Goal: Transaction & Acquisition: Purchase product/service

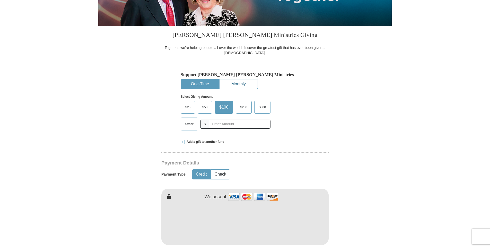
click at [241, 85] on button "Monthly" at bounding box center [239, 84] width 38 height 10
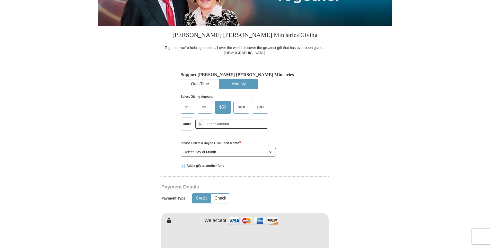
click at [189, 124] on label "Other" at bounding box center [187, 124] width 12 height 12
click at [0, 0] on input "Other" at bounding box center [0, 0] width 0 height 0
click at [220, 124] on input "text" at bounding box center [236, 123] width 61 height 9
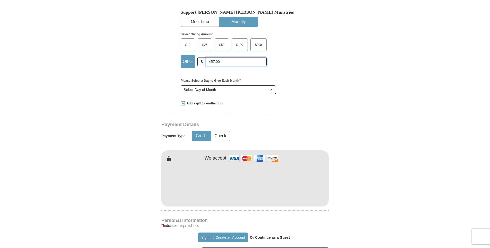
scroll to position [180, 0]
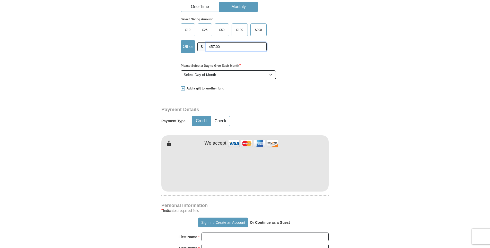
type input "457.00"
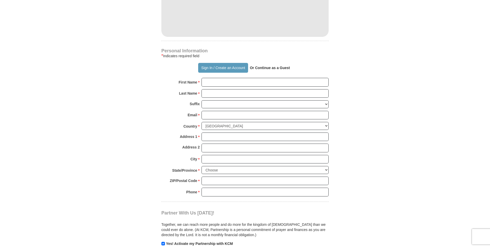
scroll to position [360, 0]
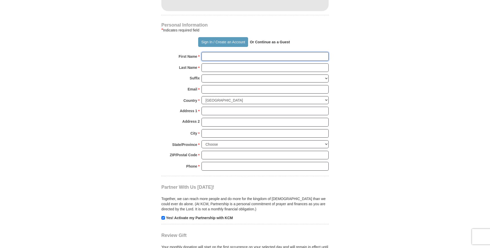
click at [247, 58] on input "First Name *" at bounding box center [264, 56] width 127 height 9
type input "[PERSON_NAME]"
type input "Pontnack"
type input "[EMAIL_ADDRESS][DOMAIN_NAME]"
type input "[STREET_ADDRESS][PERSON_NAME]"
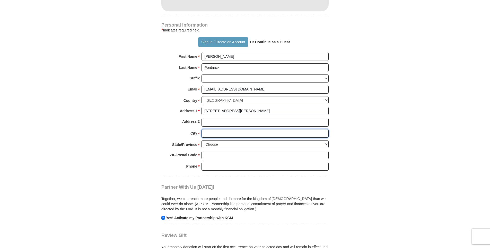
type input "Rockford"
select select "IL"
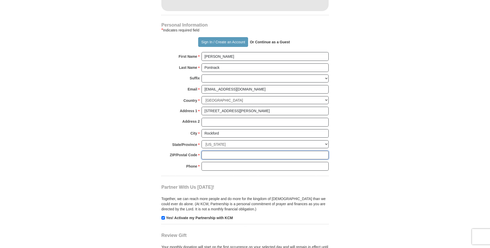
type input "61108"
type input "8155660444"
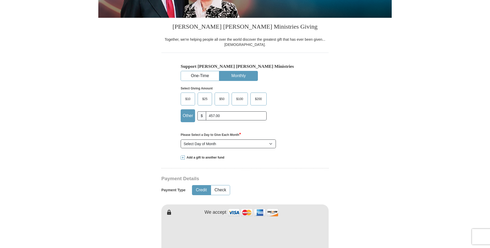
scroll to position [103, 0]
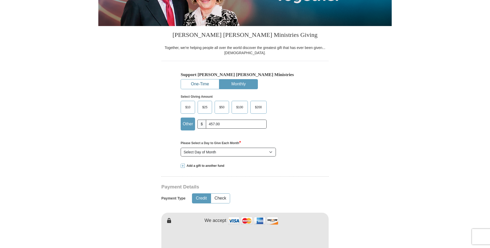
click at [206, 83] on button "One-Time" at bounding box center [200, 84] width 38 height 10
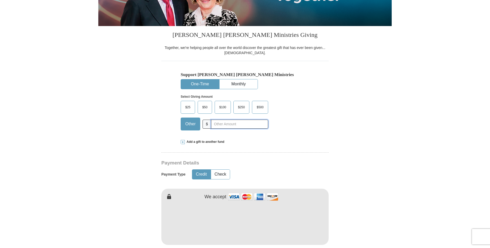
click at [223, 123] on input "text" at bounding box center [239, 123] width 57 height 9
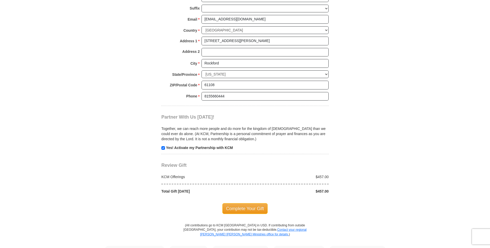
scroll to position [412, 0]
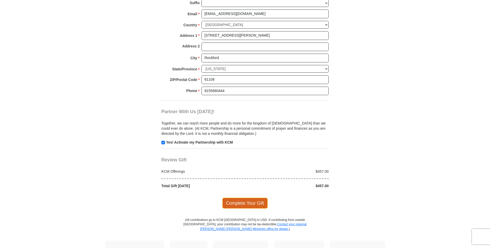
type input "457.00"
click at [241, 201] on span "Complete Your Gift" at bounding box center [245, 202] width 46 height 11
